Goal: Find specific page/section: Find specific page/section

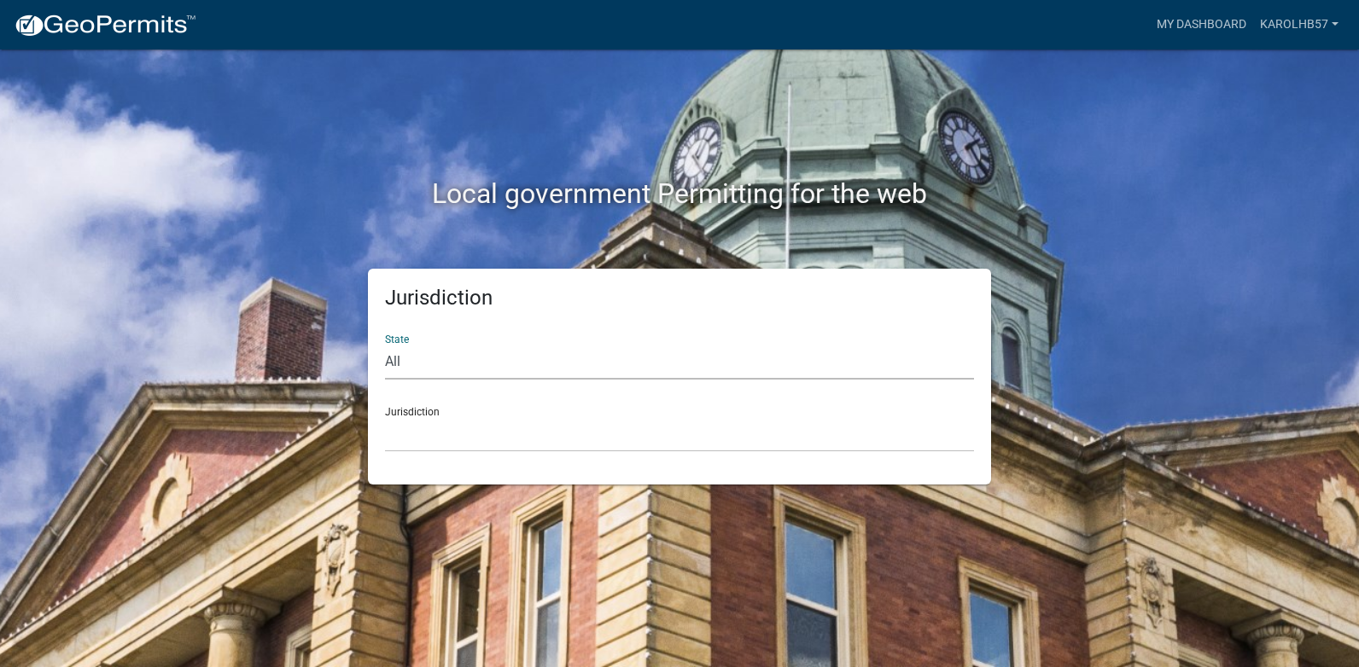
click at [406, 358] on select "All [US_STATE] [US_STATE] [US_STATE] [US_STATE] [US_STATE] [US_STATE] [US_STATE…" at bounding box center [679, 362] width 589 height 35
select select "[US_STATE]"
click at [385, 345] on select "All [US_STATE] [US_STATE] [US_STATE] [US_STATE] [US_STATE] [US_STATE] [US_STATE…" at bounding box center [679, 362] width 589 height 35
click at [418, 428] on select "[GEOGRAPHIC_DATA], [US_STATE][PERSON_NAME][GEOGRAPHIC_DATA], [US_STATE][PERSON_…" at bounding box center [679, 434] width 589 height 35
click at [513, 127] on div "Local government Permitting for the web" at bounding box center [679, 158] width 973 height 218
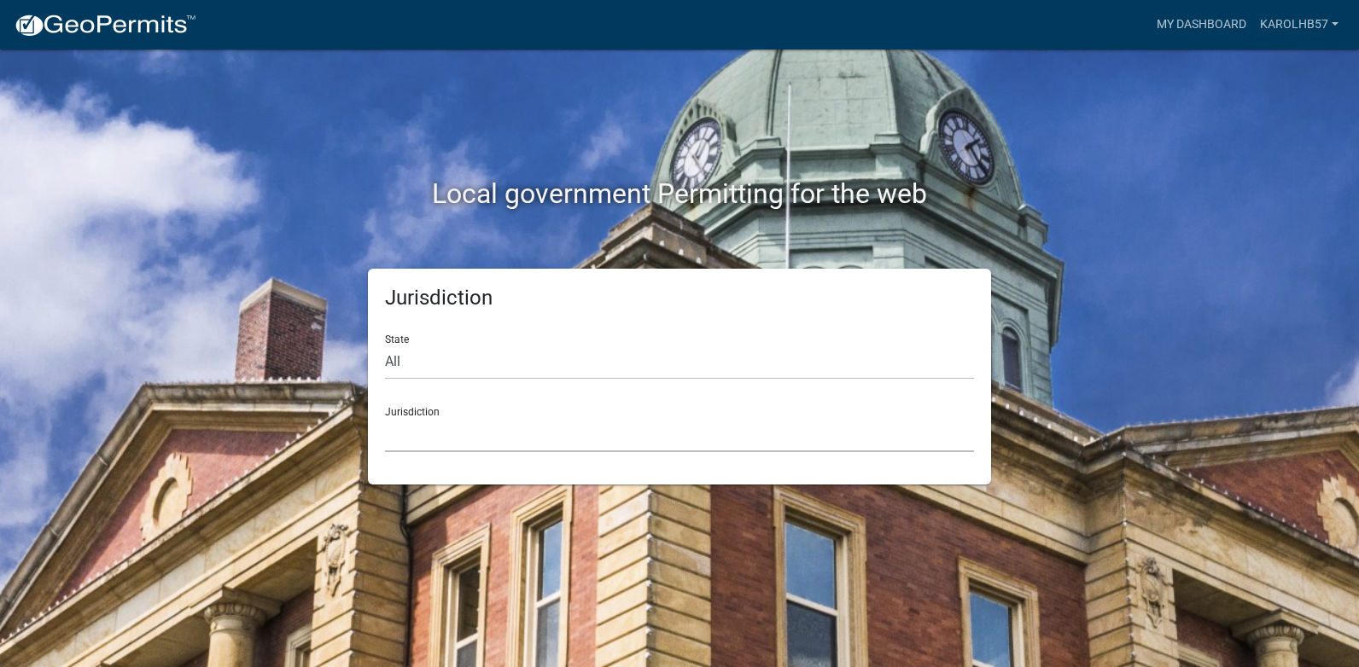
click at [419, 417] on select "[GEOGRAPHIC_DATA], [US_STATE][PERSON_NAME][GEOGRAPHIC_DATA], [US_STATE][PERSON_…" at bounding box center [679, 434] width 589 height 35
click at [545, 90] on div "Local government Permitting for the web" at bounding box center [679, 158] width 973 height 218
click at [416, 415] on div "Jurisdiction [GEOGRAPHIC_DATA], [US_STATE][PERSON_NAME][GEOGRAPHIC_DATA], [US_S…" at bounding box center [679, 422] width 589 height 59
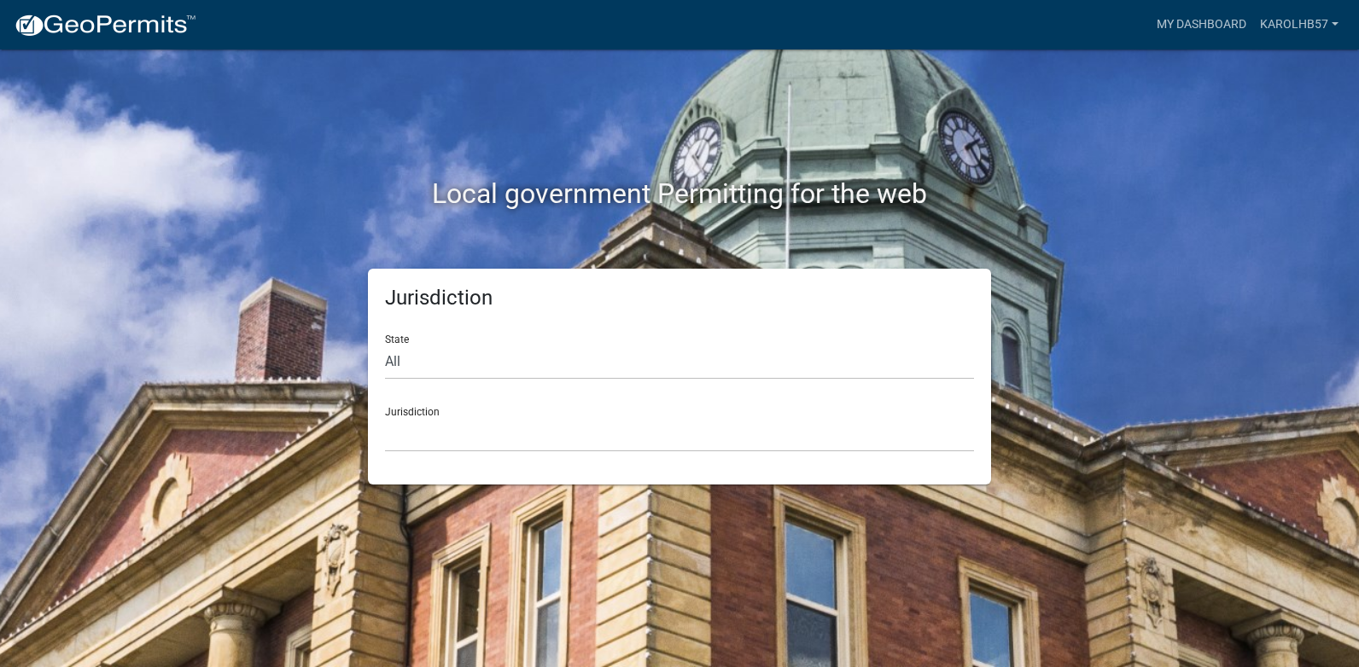
click at [545, 164] on div "Local government Permitting for the web" at bounding box center [679, 158] width 973 height 218
click at [422, 410] on div "Jurisdiction [GEOGRAPHIC_DATA], [US_STATE][PERSON_NAME][GEOGRAPHIC_DATA], [US_S…" at bounding box center [679, 422] width 589 height 59
click at [419, 439] on select "[GEOGRAPHIC_DATA], [US_STATE][PERSON_NAME][GEOGRAPHIC_DATA], [US_STATE][PERSON_…" at bounding box center [679, 434] width 589 height 35
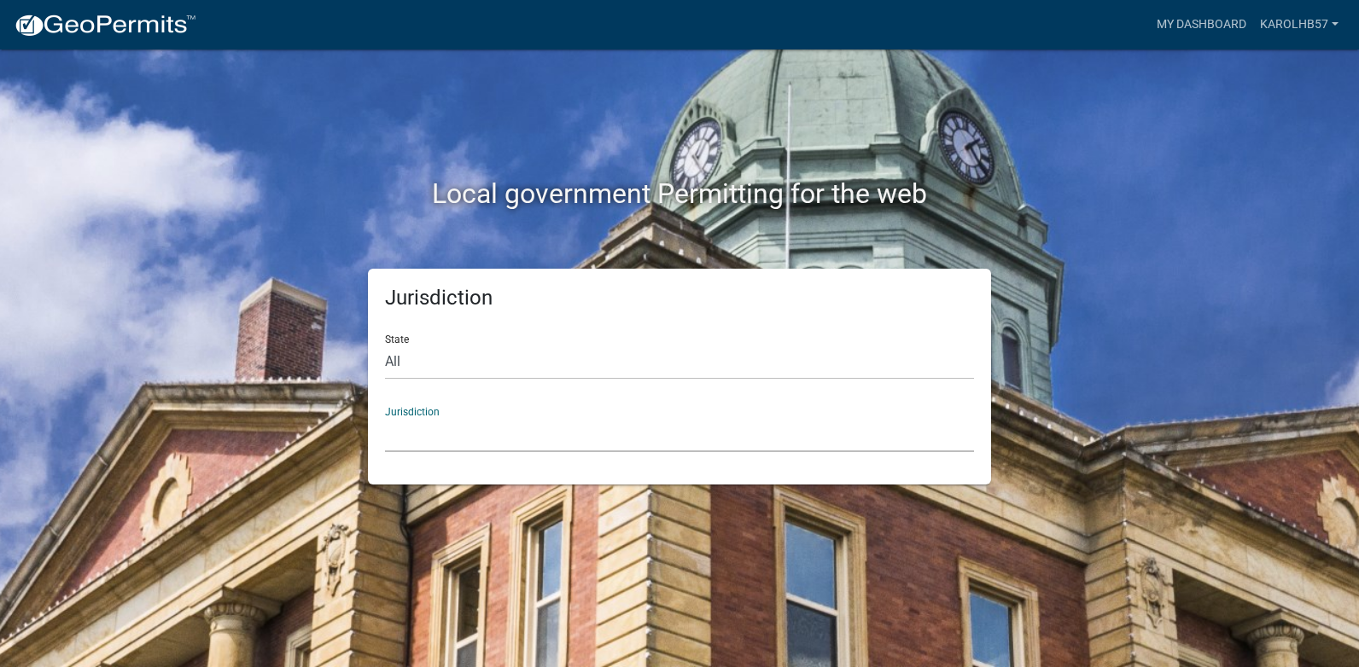
click at [419, 439] on select "[GEOGRAPHIC_DATA], [US_STATE][PERSON_NAME][GEOGRAPHIC_DATA], [US_STATE][PERSON_…" at bounding box center [679, 434] width 589 height 35
click at [399, 220] on div "Local government Permitting for the web" at bounding box center [679, 158] width 973 height 218
click at [1286, 128] on div "Local government Permitting for the web Jurisdiction State All Colorado Georgia…" at bounding box center [679, 333] width 1359 height 667
click at [407, 358] on select "All [US_STATE] [US_STATE] [US_STATE] [US_STATE] [US_STATE] [US_STATE] [US_STATE…" at bounding box center [679, 362] width 589 height 35
select select "[US_STATE]"
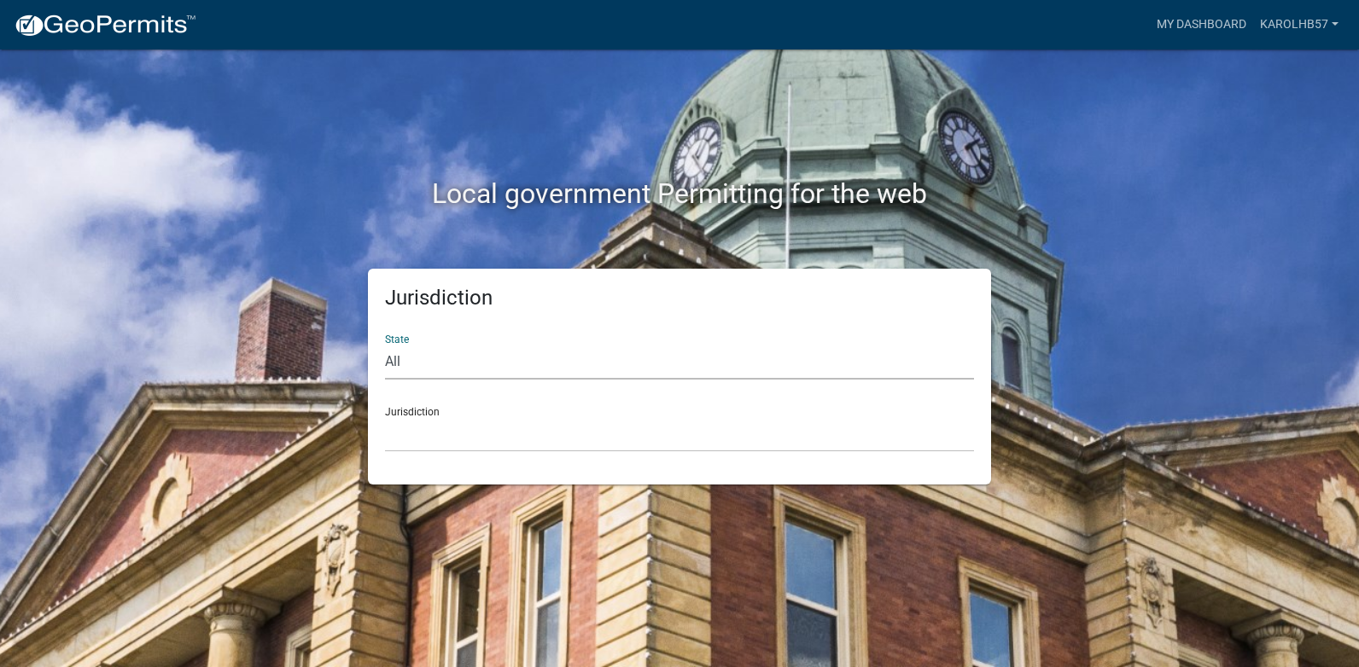
click at [385, 345] on select "All [US_STATE] [US_STATE] [US_STATE] [US_STATE] [US_STATE] [US_STATE] [US_STATE…" at bounding box center [679, 362] width 589 height 35
click at [412, 414] on div "Jurisdiction [GEOGRAPHIC_DATA], [US_STATE][PERSON_NAME][GEOGRAPHIC_DATA], [US_S…" at bounding box center [679, 422] width 589 height 59
click at [417, 422] on select "[GEOGRAPHIC_DATA], [US_STATE][PERSON_NAME][GEOGRAPHIC_DATA], [US_STATE][PERSON_…" at bounding box center [679, 434] width 589 height 35
click at [515, 167] on div "Local government Permitting for the web" at bounding box center [679, 158] width 973 height 218
click at [414, 357] on select "All [US_STATE] [US_STATE] [US_STATE] [US_STATE] [US_STATE] [US_STATE] [US_STATE…" at bounding box center [679, 362] width 589 height 35
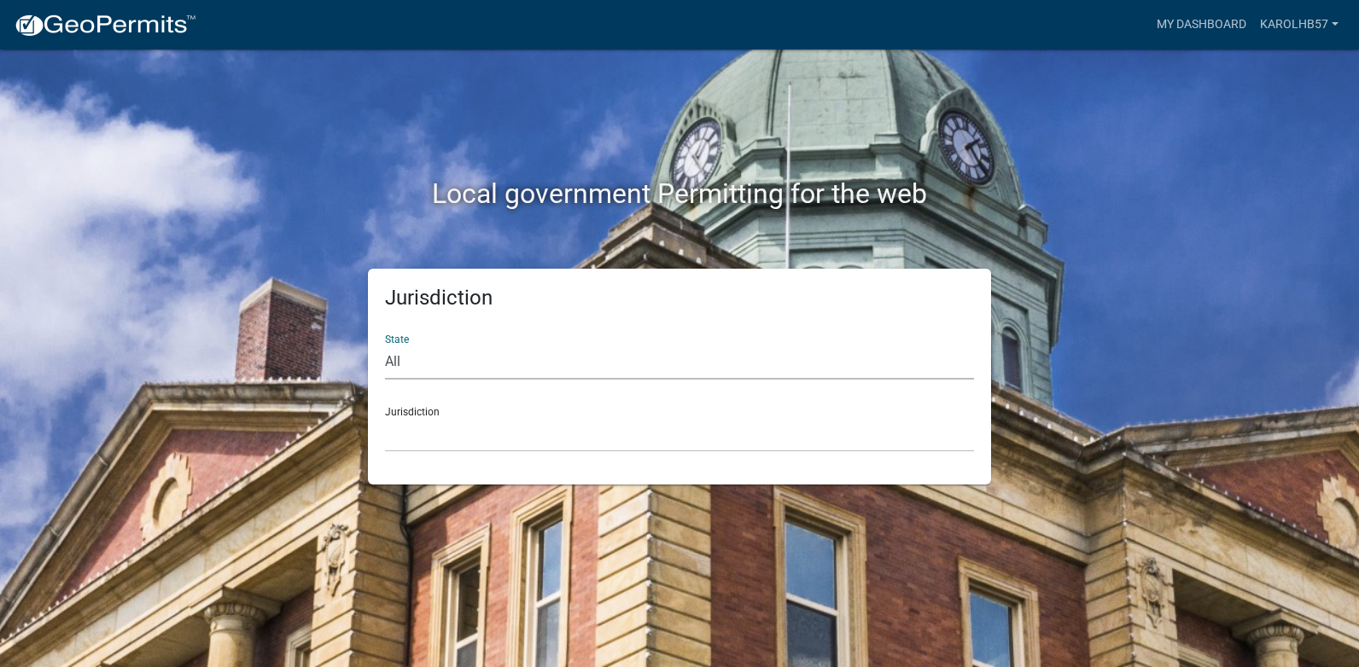
click at [385, 345] on select "All [US_STATE] [US_STATE] [US_STATE] [US_STATE] [US_STATE] [US_STATE] [US_STATE…" at bounding box center [679, 362] width 589 height 35
click at [416, 434] on select "[GEOGRAPHIC_DATA], [US_STATE][PERSON_NAME][GEOGRAPHIC_DATA], [US_STATE][PERSON_…" at bounding box center [679, 434] width 589 height 35
click at [1111, 166] on div "Local government Permitting for the web" at bounding box center [679, 158] width 973 height 218
